Goal: Task Accomplishment & Management: Manage account settings

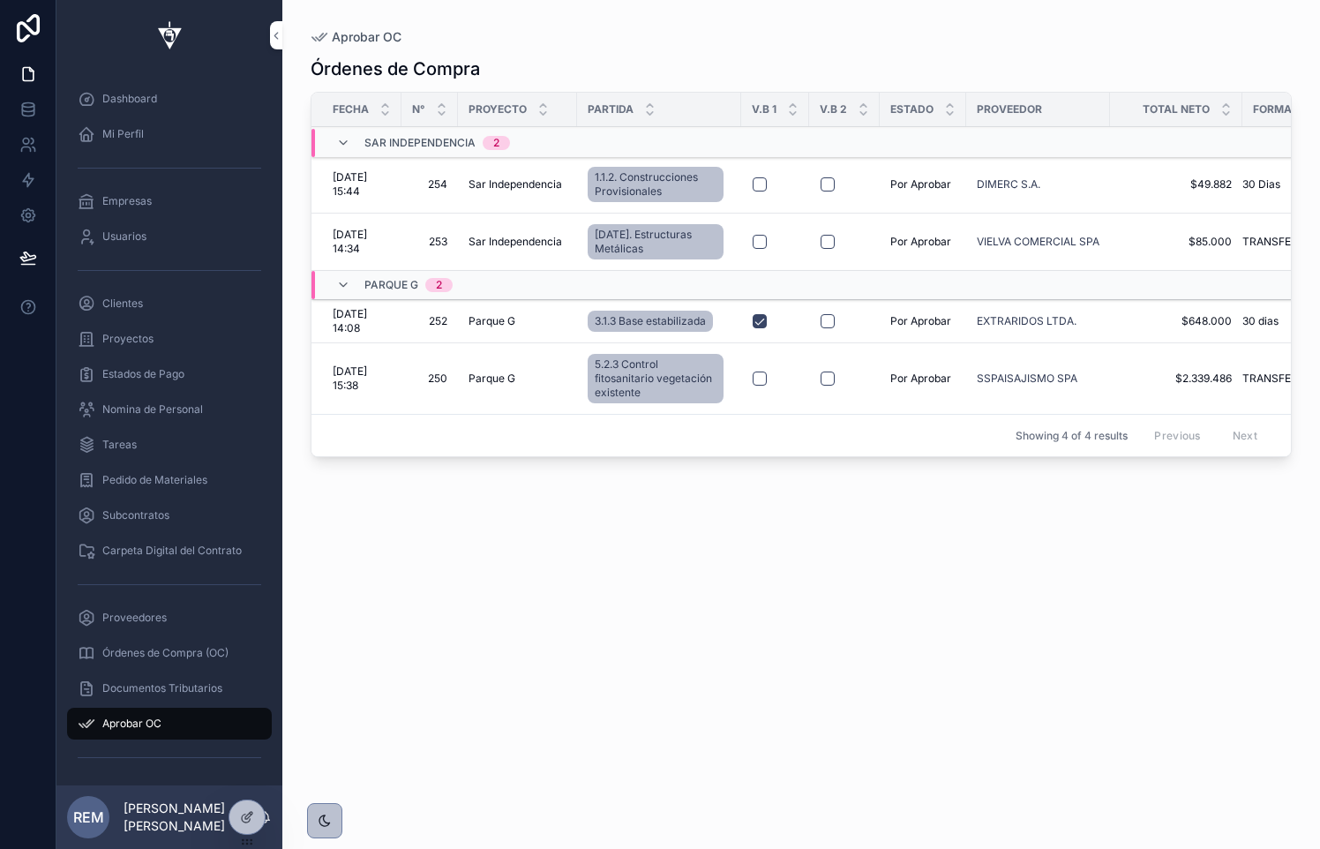
click at [608, 320] on span "3.1.3 Base estabilizada" at bounding box center [650, 321] width 111 height 14
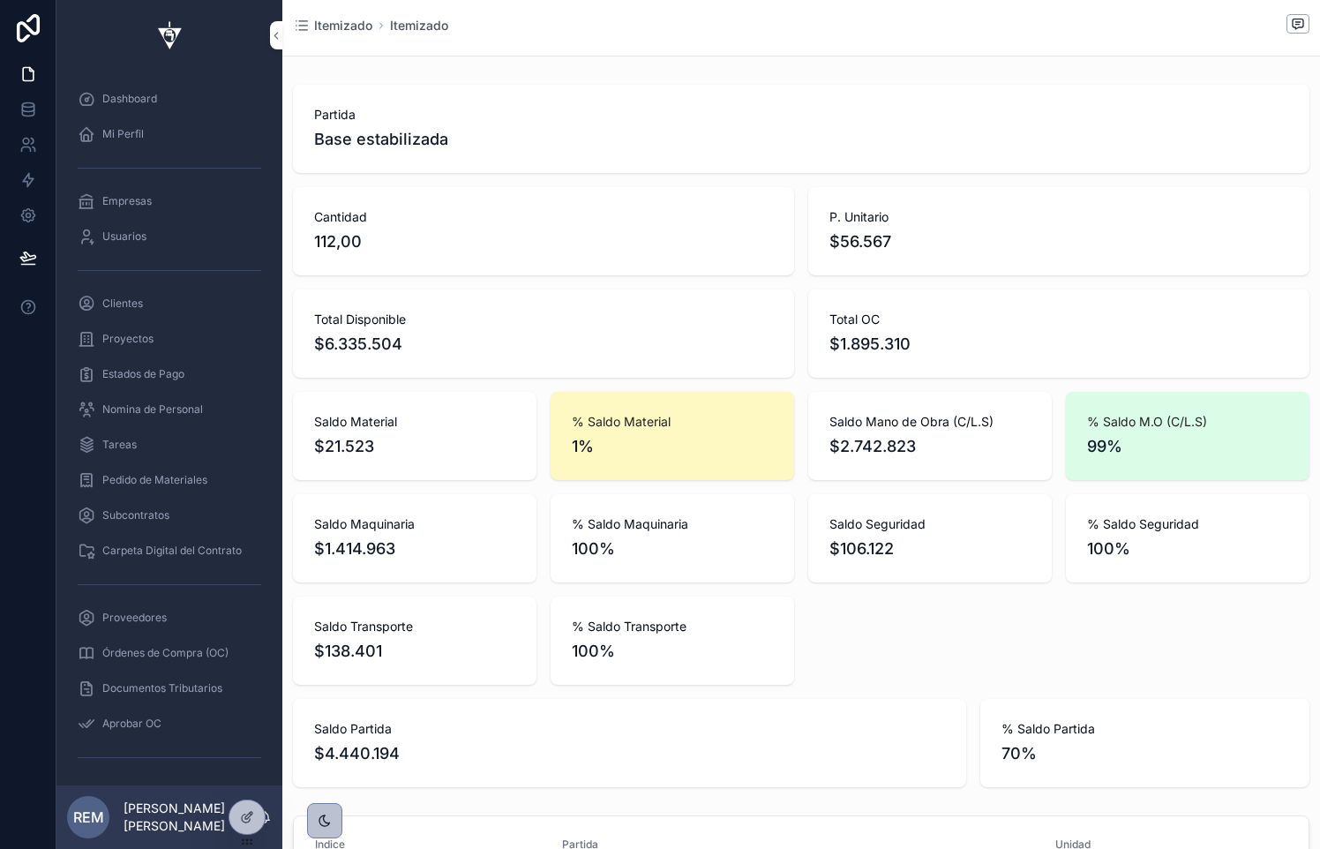
click at [345, 28] on span "Itemizado" at bounding box center [343, 26] width 58 height 18
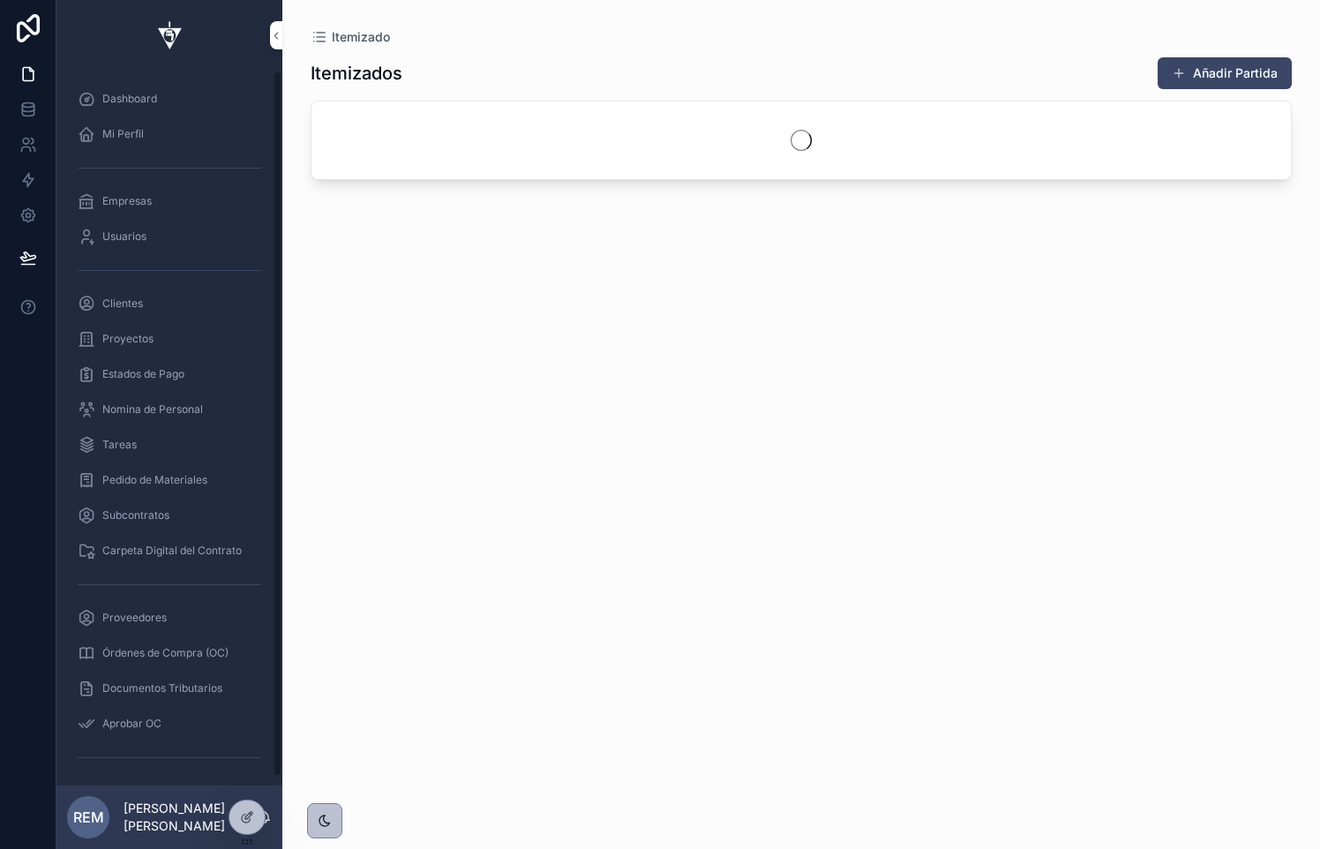
click at [139, 720] on span "Aprobar OC" at bounding box center [131, 724] width 59 height 14
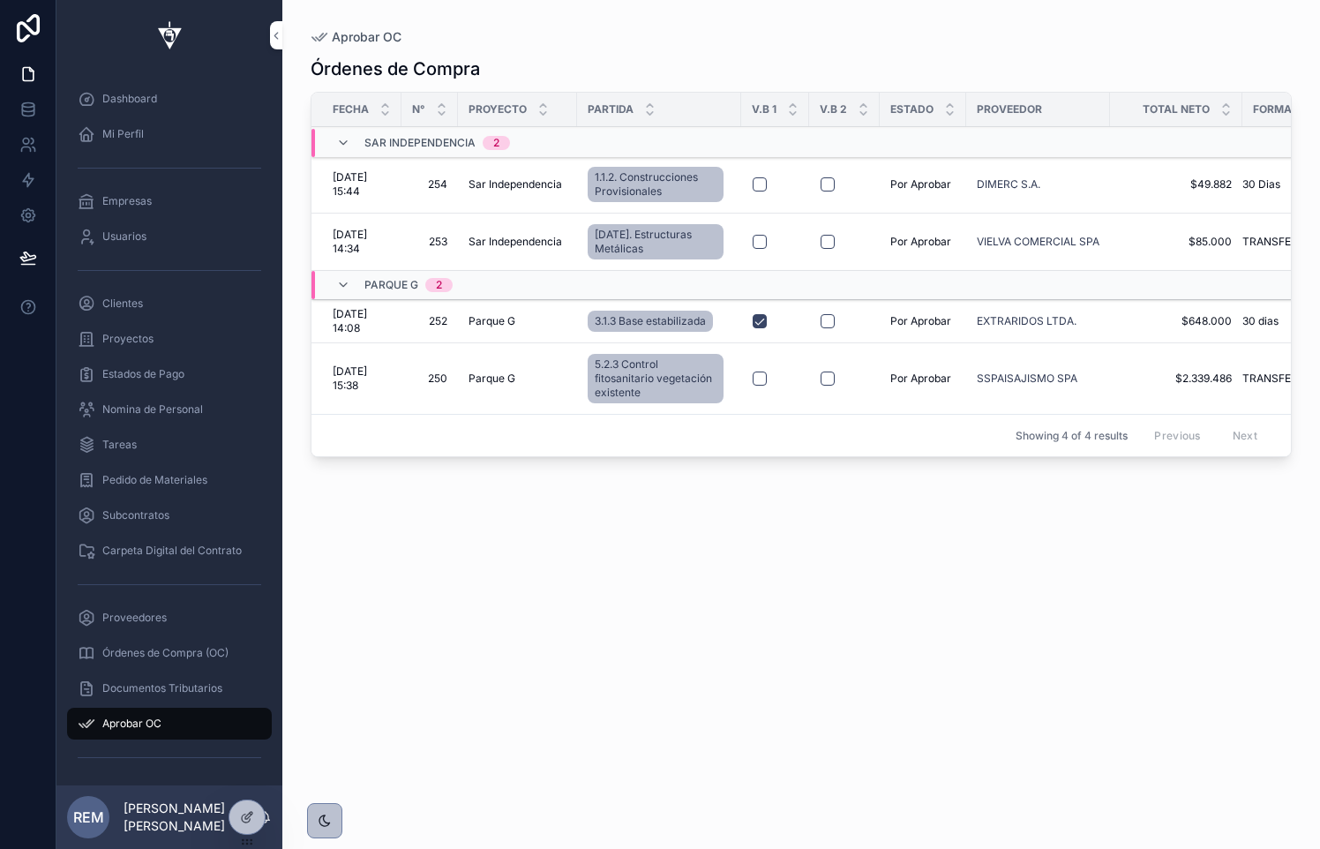
click at [830, 319] on button "scrollable content" at bounding box center [828, 321] width 14 height 14
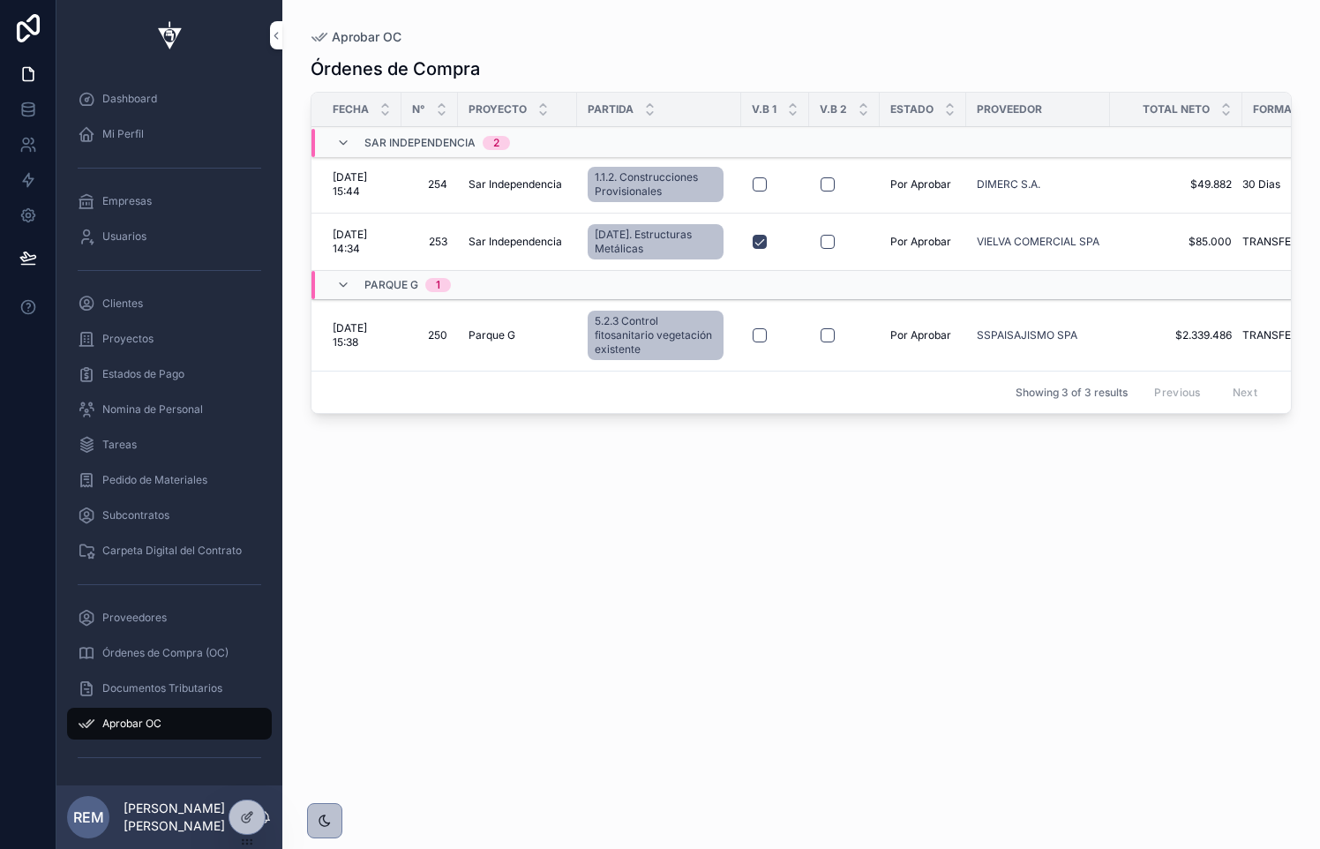
click at [345, 239] on span "[DATE] 14:34" at bounding box center [362, 242] width 58 height 28
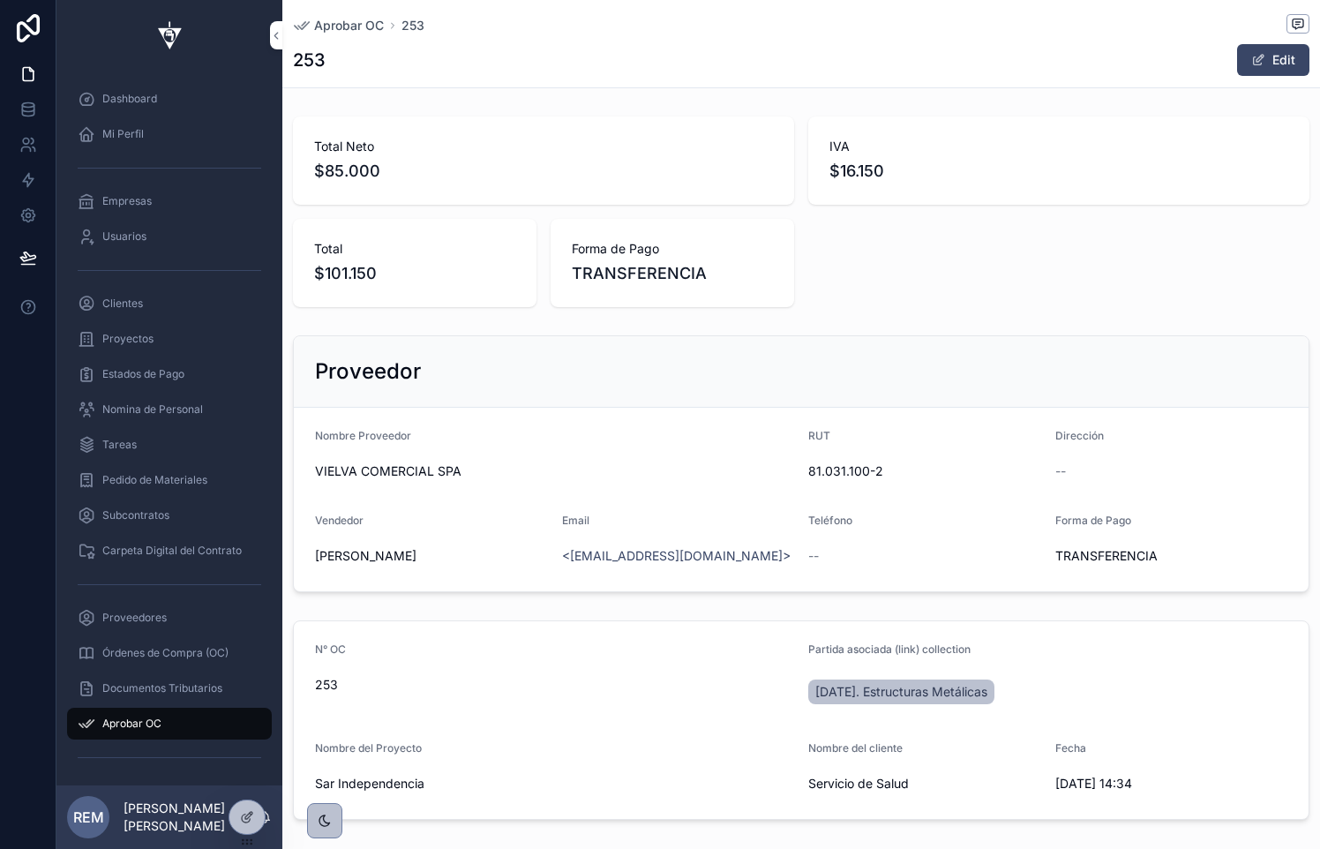
click at [324, 29] on span "Aprobar OC" at bounding box center [349, 26] width 70 height 18
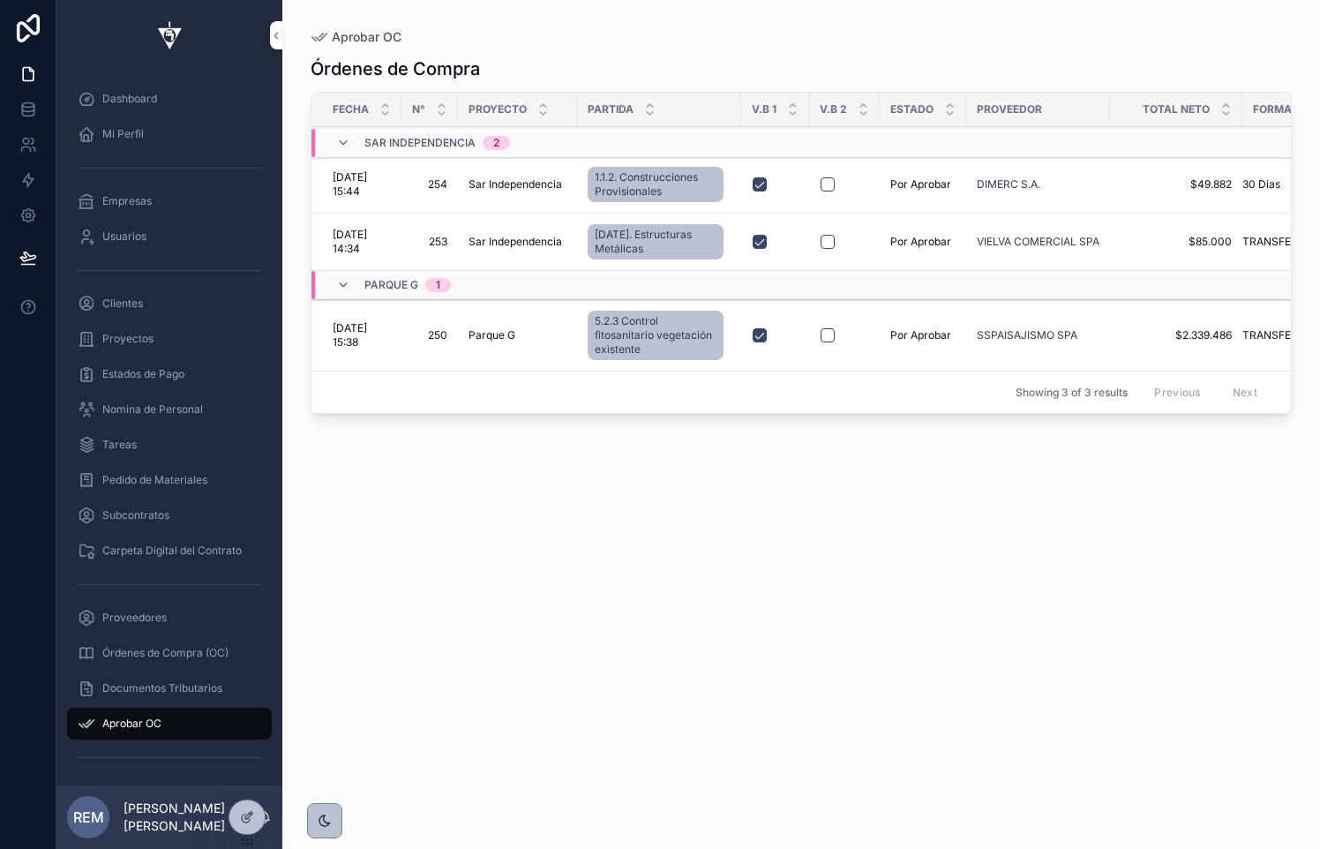
click at [612, 347] on span "5.2.3 Control fitosanitario vegetación existente" at bounding box center [656, 335] width 122 height 42
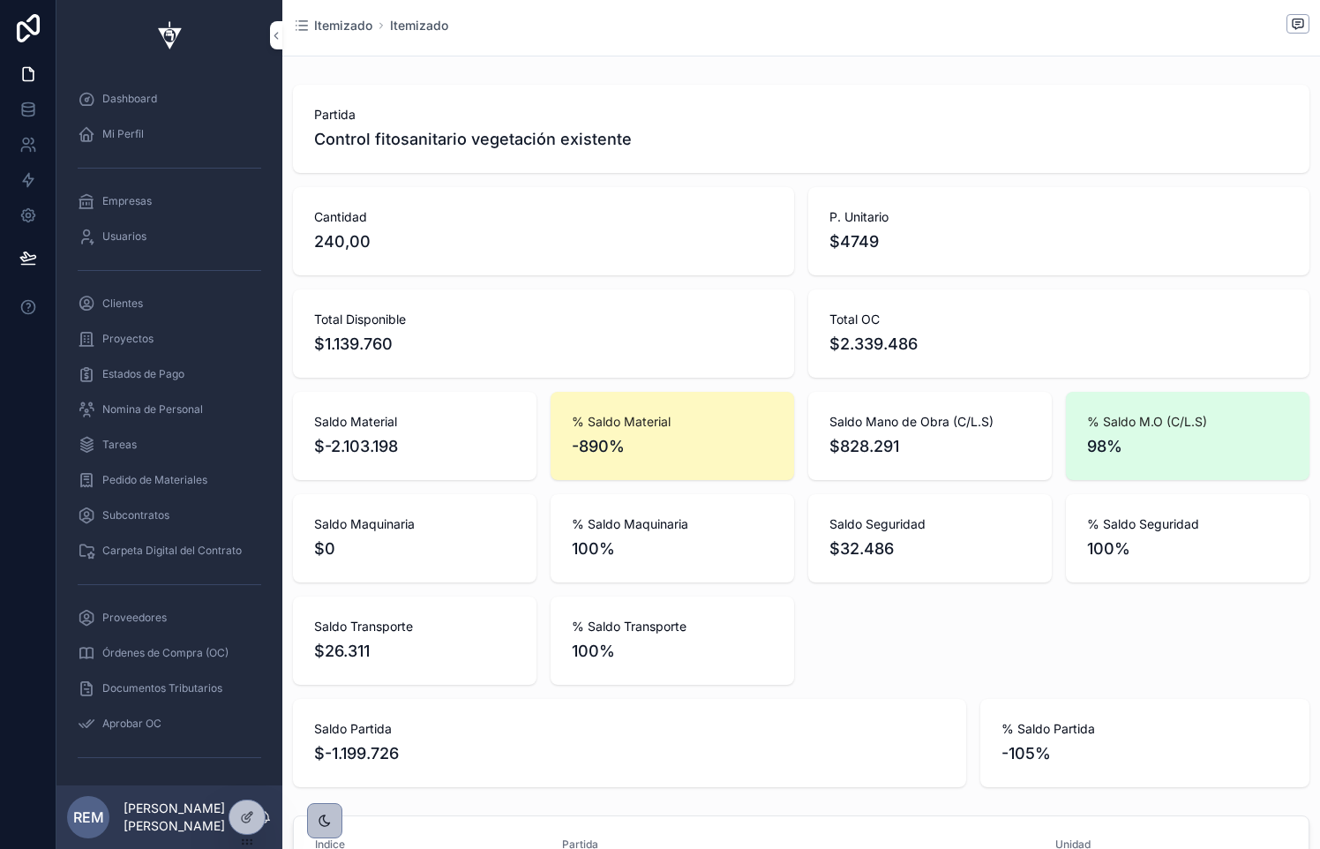
click at [135, 717] on span "Aprobar OC" at bounding box center [131, 724] width 59 height 14
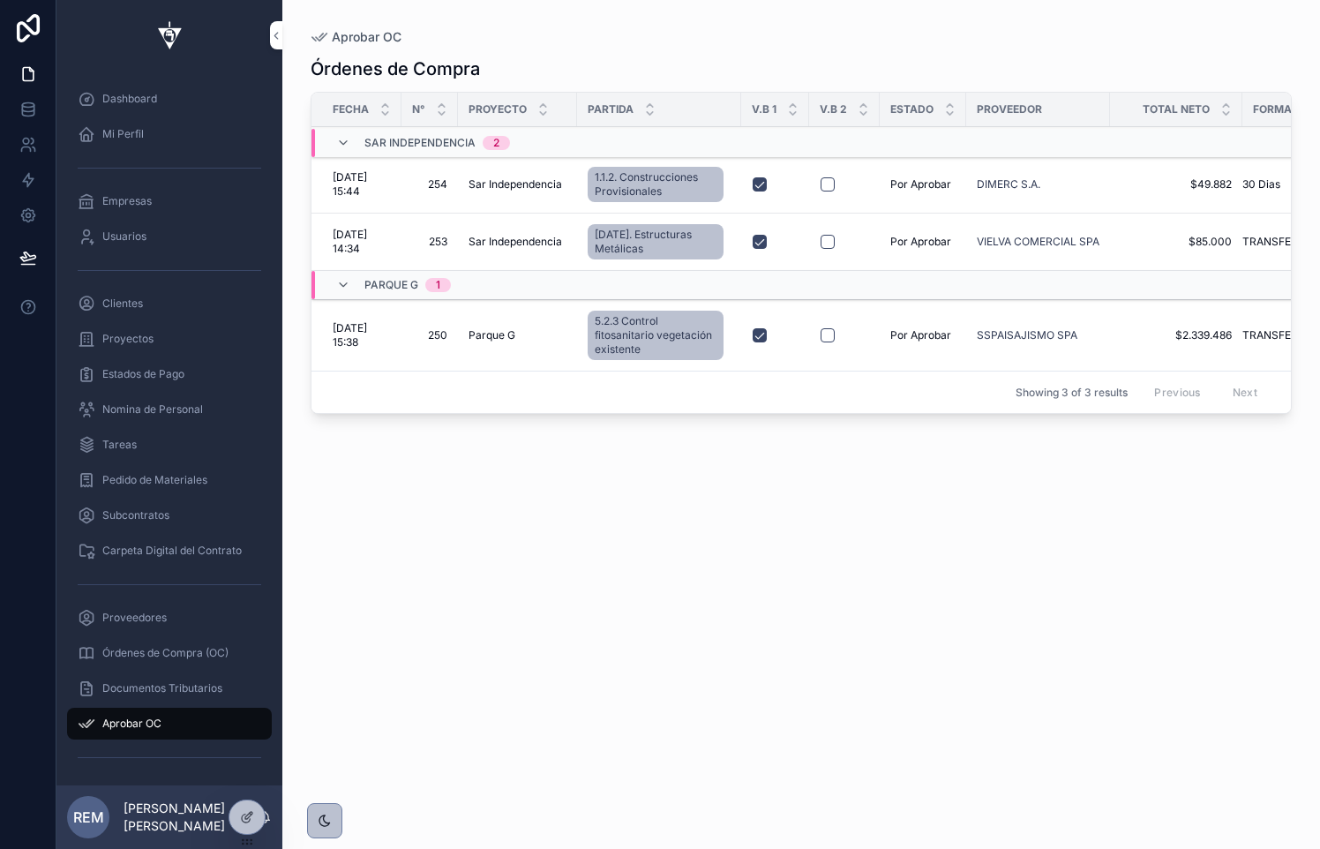
click at [825, 340] on button "scrollable content" at bounding box center [828, 335] width 14 height 14
click at [830, 239] on button "scrollable content" at bounding box center [828, 242] width 14 height 14
click at [827, 185] on button "scrollable content" at bounding box center [828, 184] width 14 height 14
